Goal: Check status

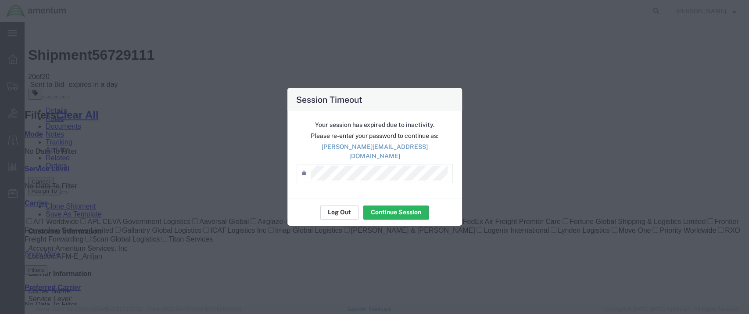
click at [344, 208] on button "Log Out" at bounding box center [339, 212] width 38 height 14
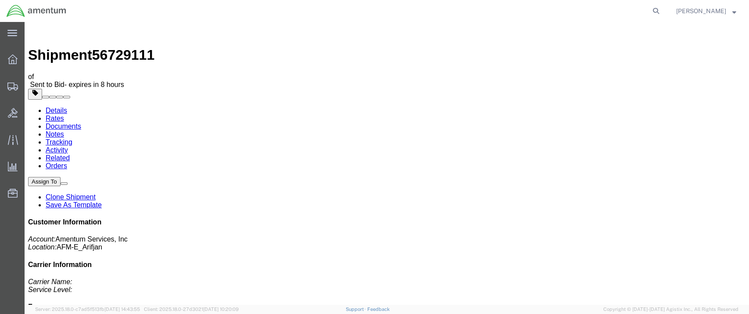
click at [64, 114] on link "Rates" at bounding box center [55, 117] width 18 height 7
